Goal: Information Seeking & Learning: Learn about a topic

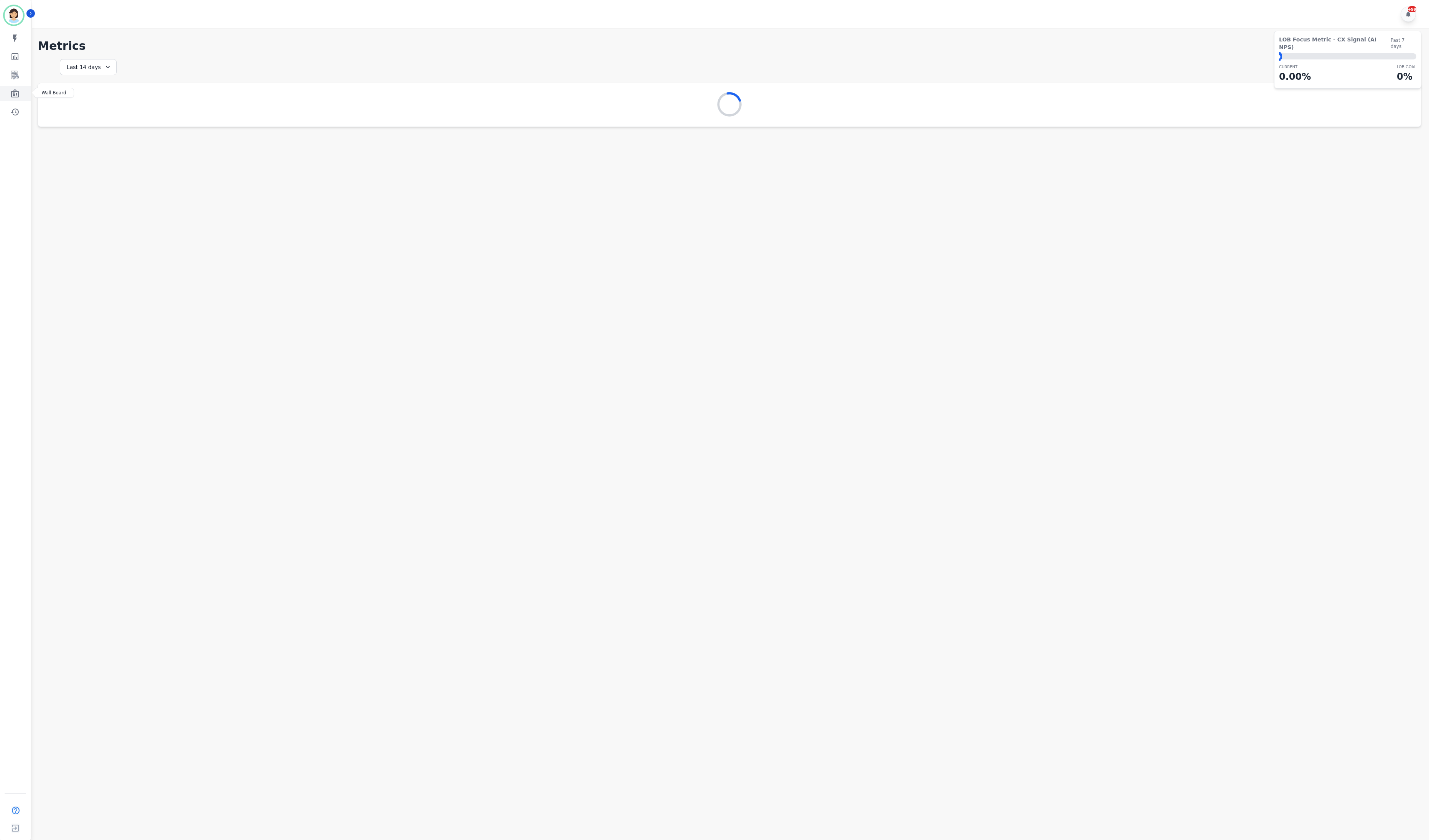
click at [20, 86] on link "Sidebar" at bounding box center [15, 93] width 29 height 15
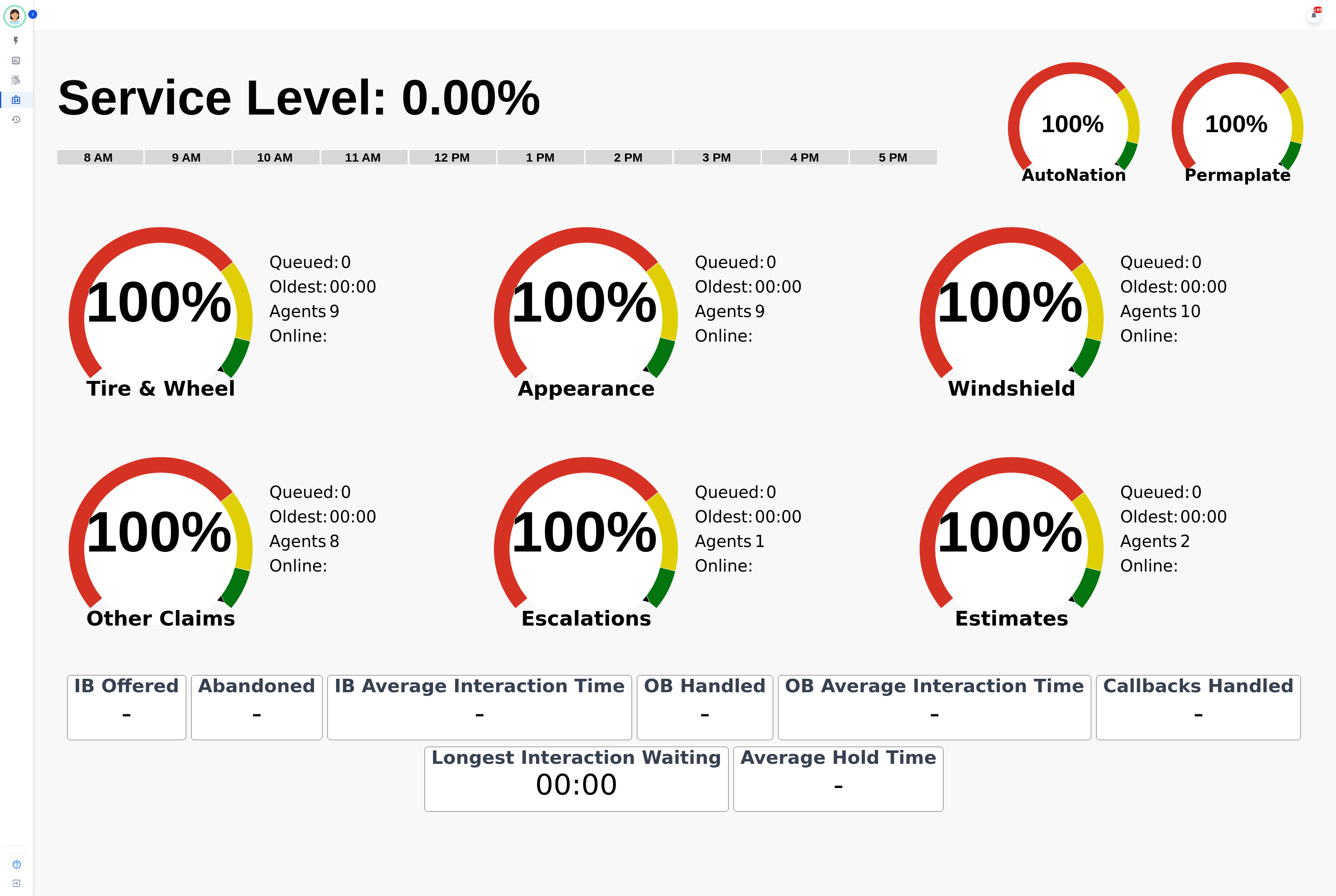
click at [1194, 895] on main "Created with Highcharts 10.3.3 Service Level: 0.00% 5 PM 4 PM 3 PM 2 PM 1 PM 12…" at bounding box center [684, 478] width 1304 height 896
click at [1178, 893] on main "Created with Highcharts 10.3.3 Service Level: 0.00% 5 PM 4 PM 3 PM 2 PM 1 PM 12…" at bounding box center [684, 478] width 1304 height 896
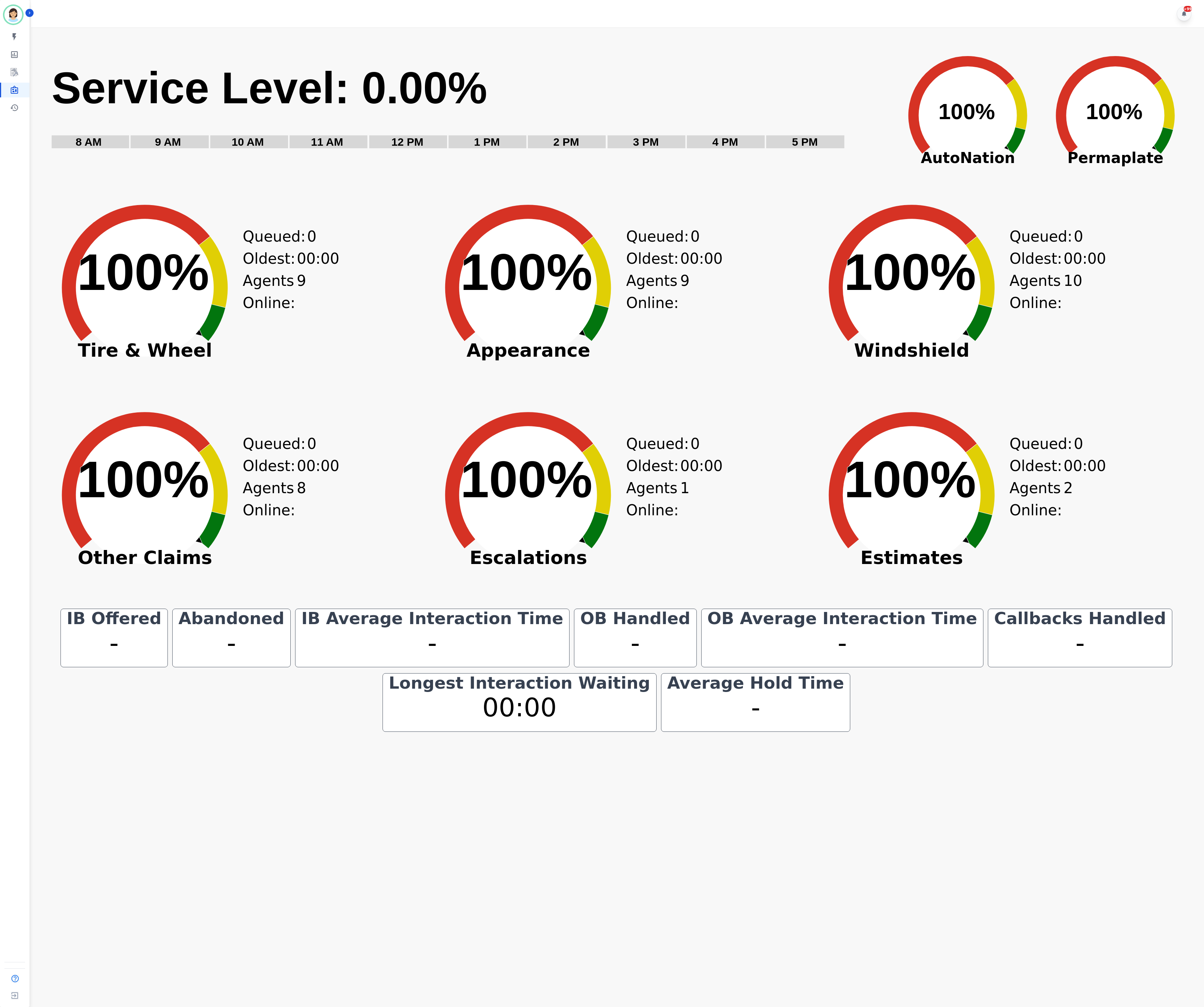
click at [900, 696] on div "IB Offered - Abandoned - IB Average Interaction Time - OB Handled - OB Average …" at bounding box center [616, 671] width 1131 height 123
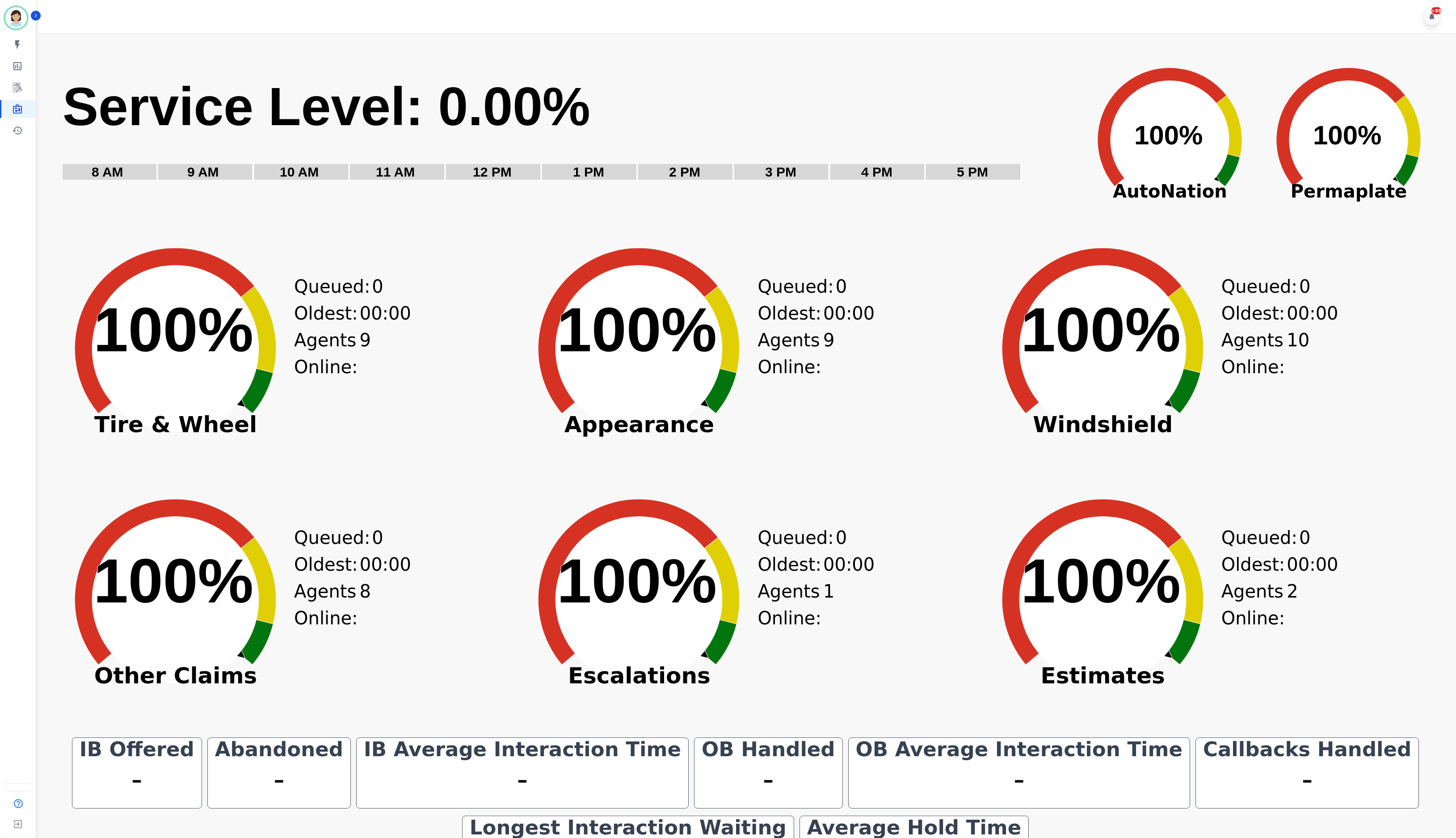
click at [519, 775] on div "-" at bounding box center [522, 779] width 321 height 47
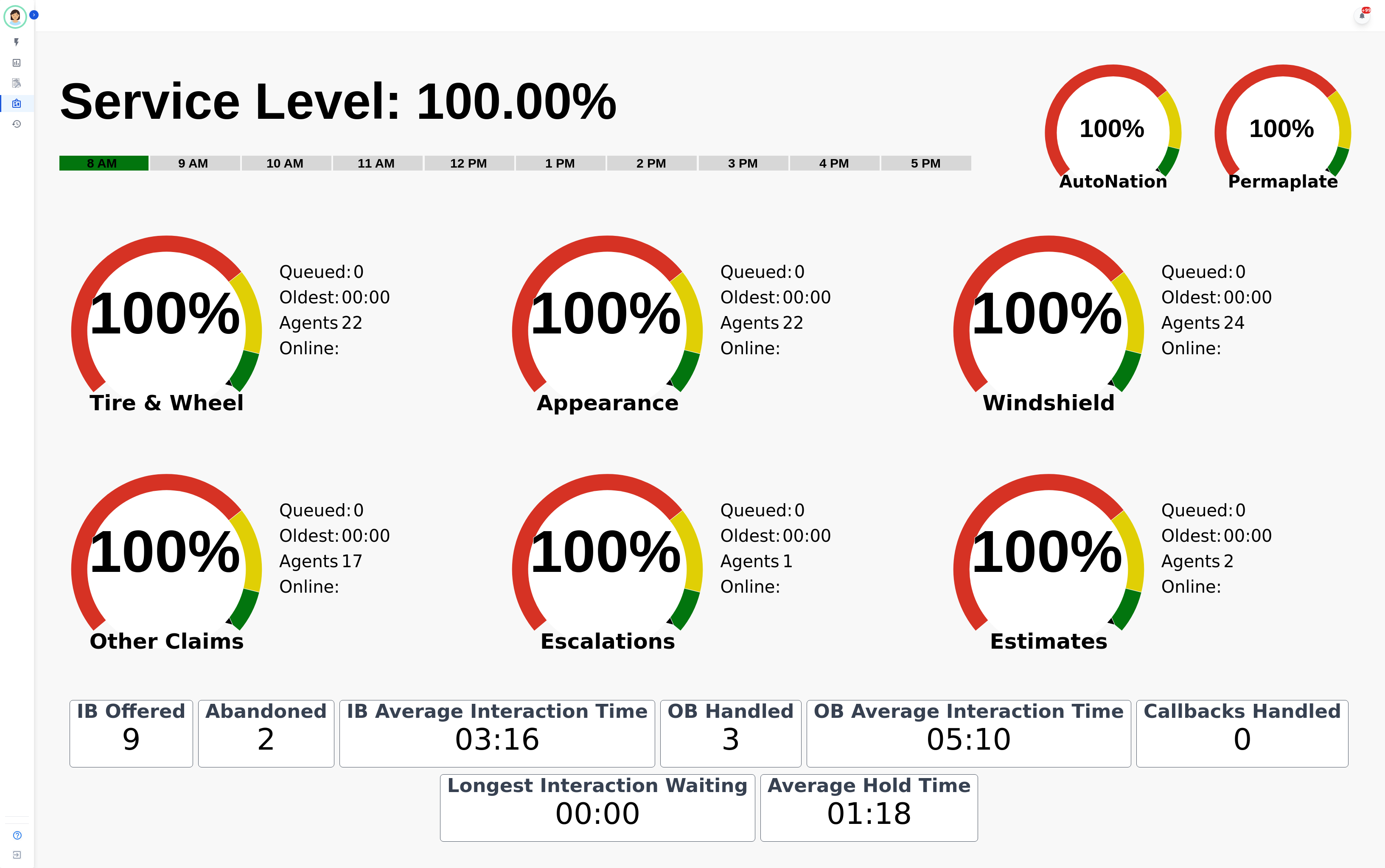
click at [679, 551] on text "100% ​ 100%" at bounding box center [605, 551] width 152 height 66
click at [1158, 537] on icon "Created with Highcharts 10.3.3 100% ​ 100%" at bounding box center [1048, 562] width 233 height 233
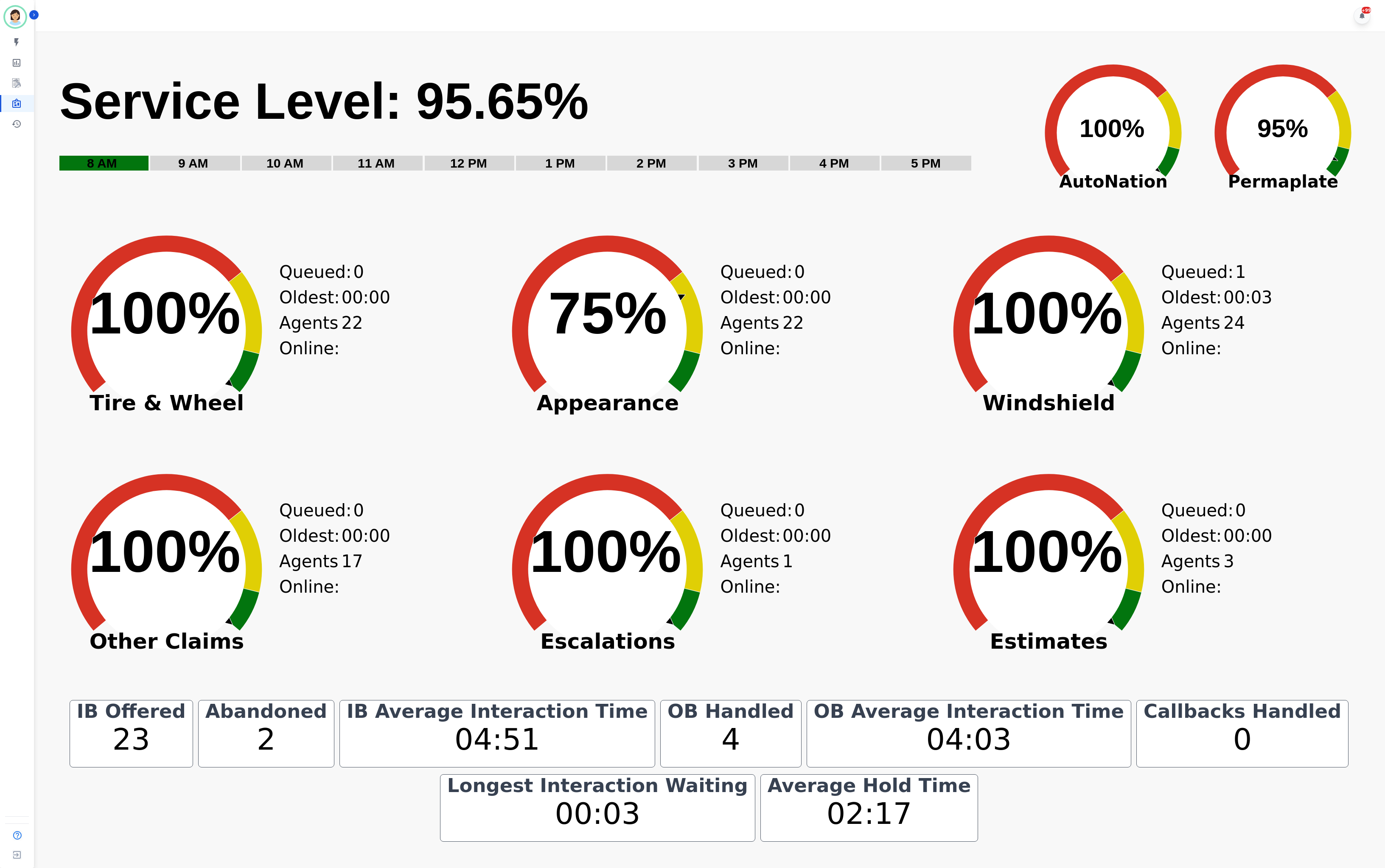
click at [518, 60] on div "Created with Highcharts 10.3.3 Service Level: 95.65% 5 PM 4 PM 3 PM 2 PM 1 PM 1…" at bounding box center [713, 127] width 1309 height 169
